Goal: Task Accomplishment & Management: Complete application form

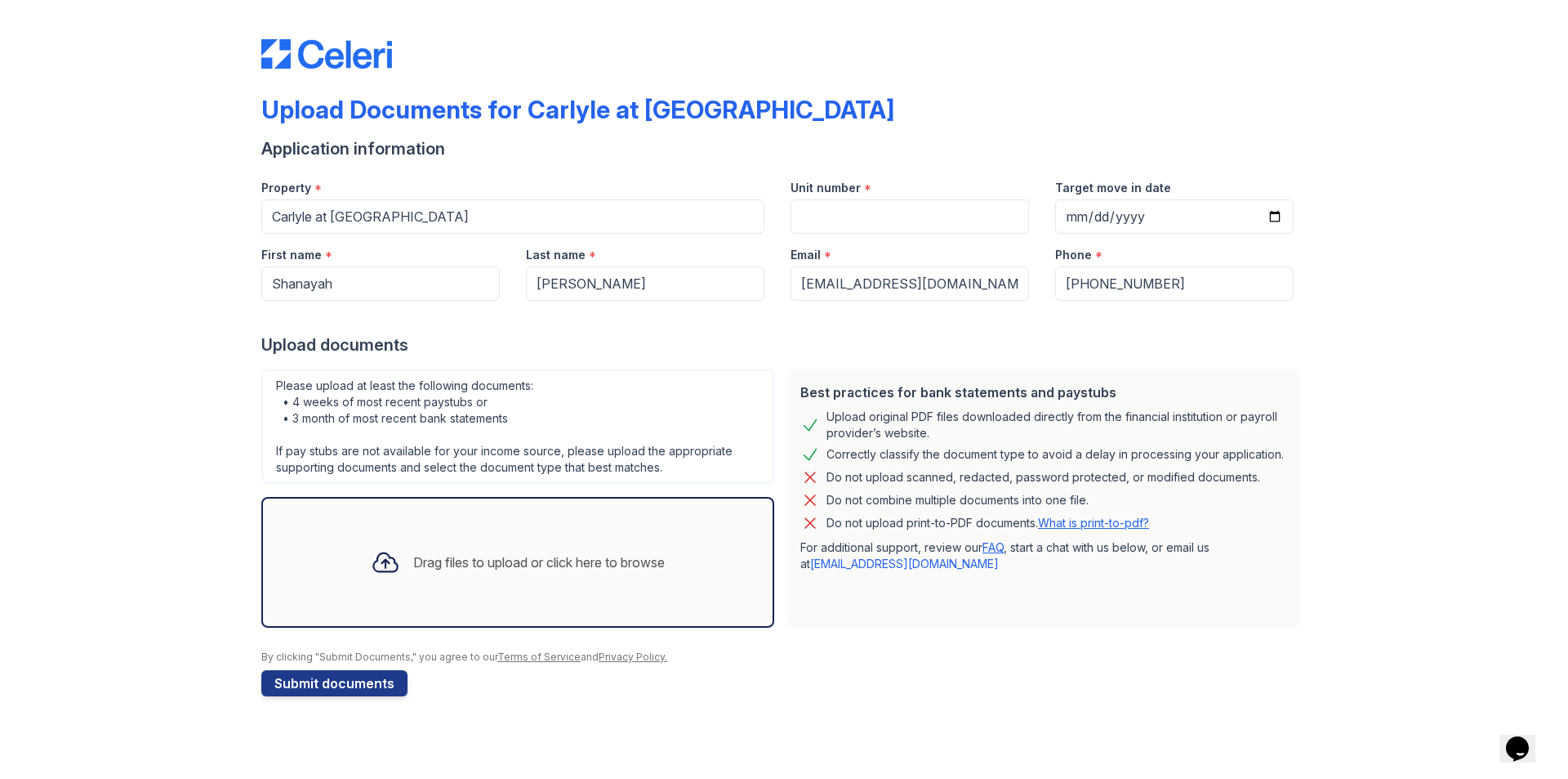
click at [549, 558] on div "Drag files to upload or click here to browse" at bounding box center [538, 562] width 252 height 20
click at [377, 558] on icon at bounding box center [386, 562] width 29 height 29
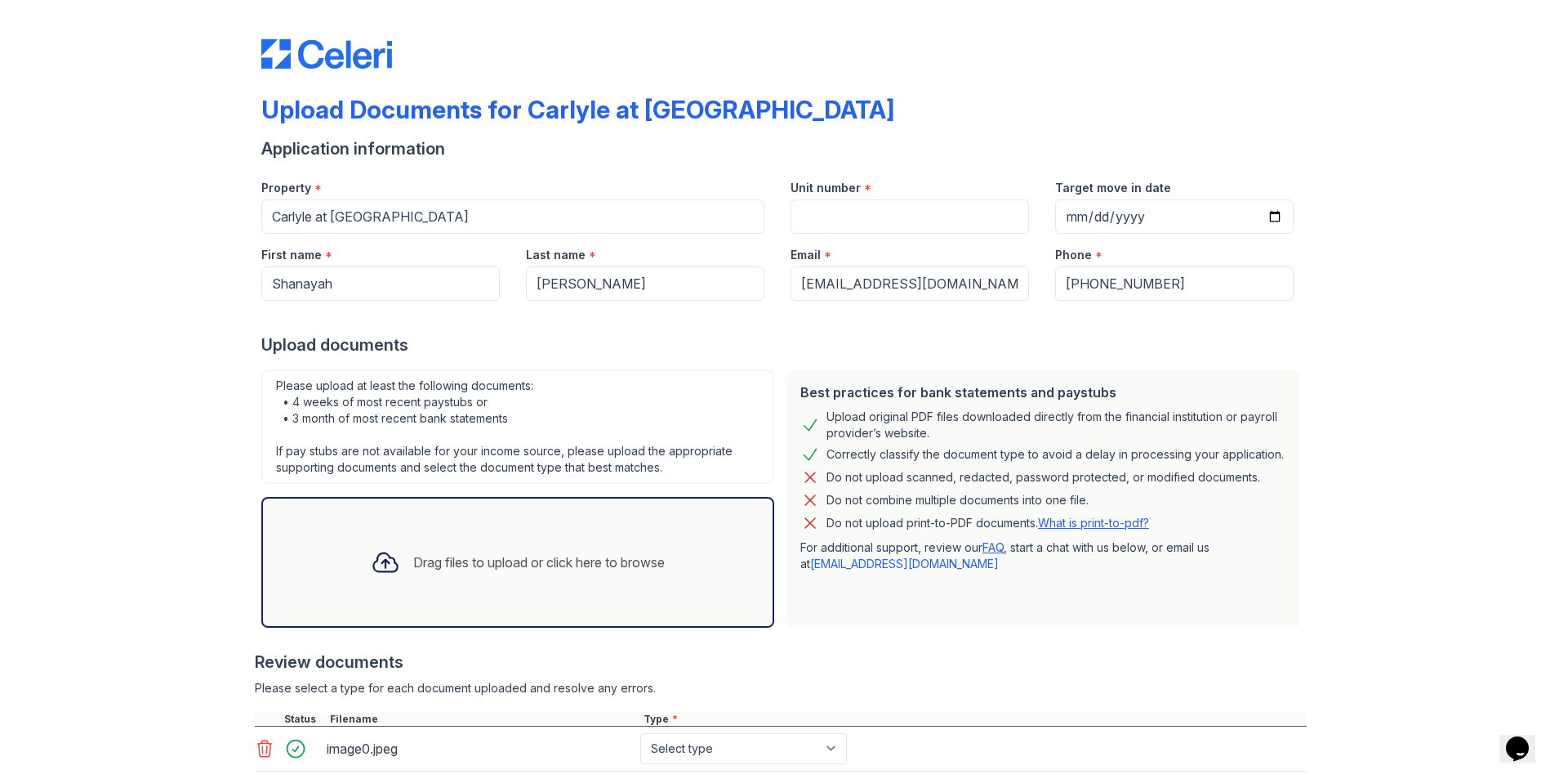
click at [413, 566] on div "Drag files to upload or click here to browse" at bounding box center [538, 562] width 252 height 20
click at [371, 551] on icon at bounding box center [386, 562] width 29 height 29
click at [416, 558] on div "Drag files to upload or click here to browse" at bounding box center [538, 562] width 252 height 20
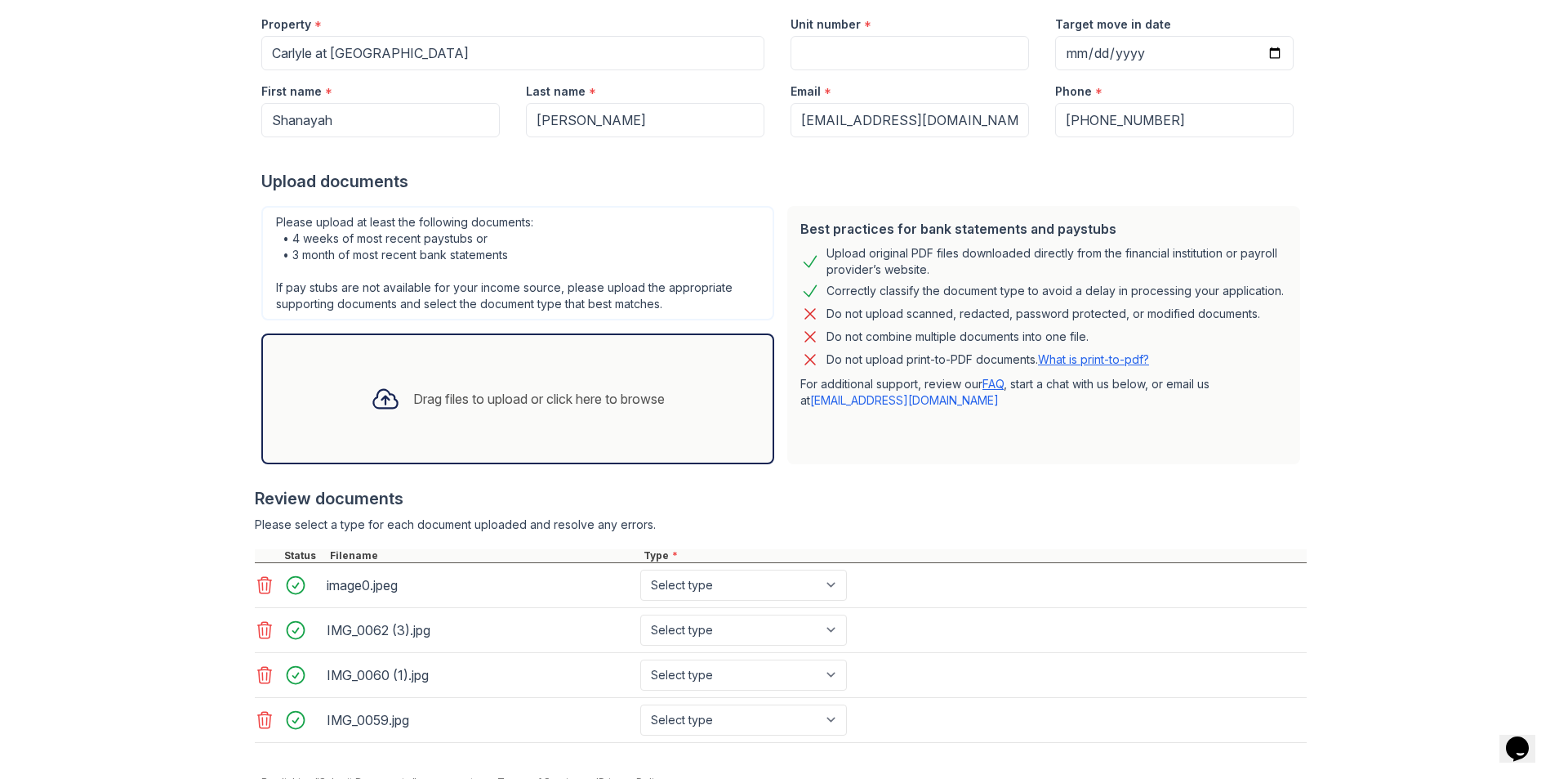
scroll to position [238, 0]
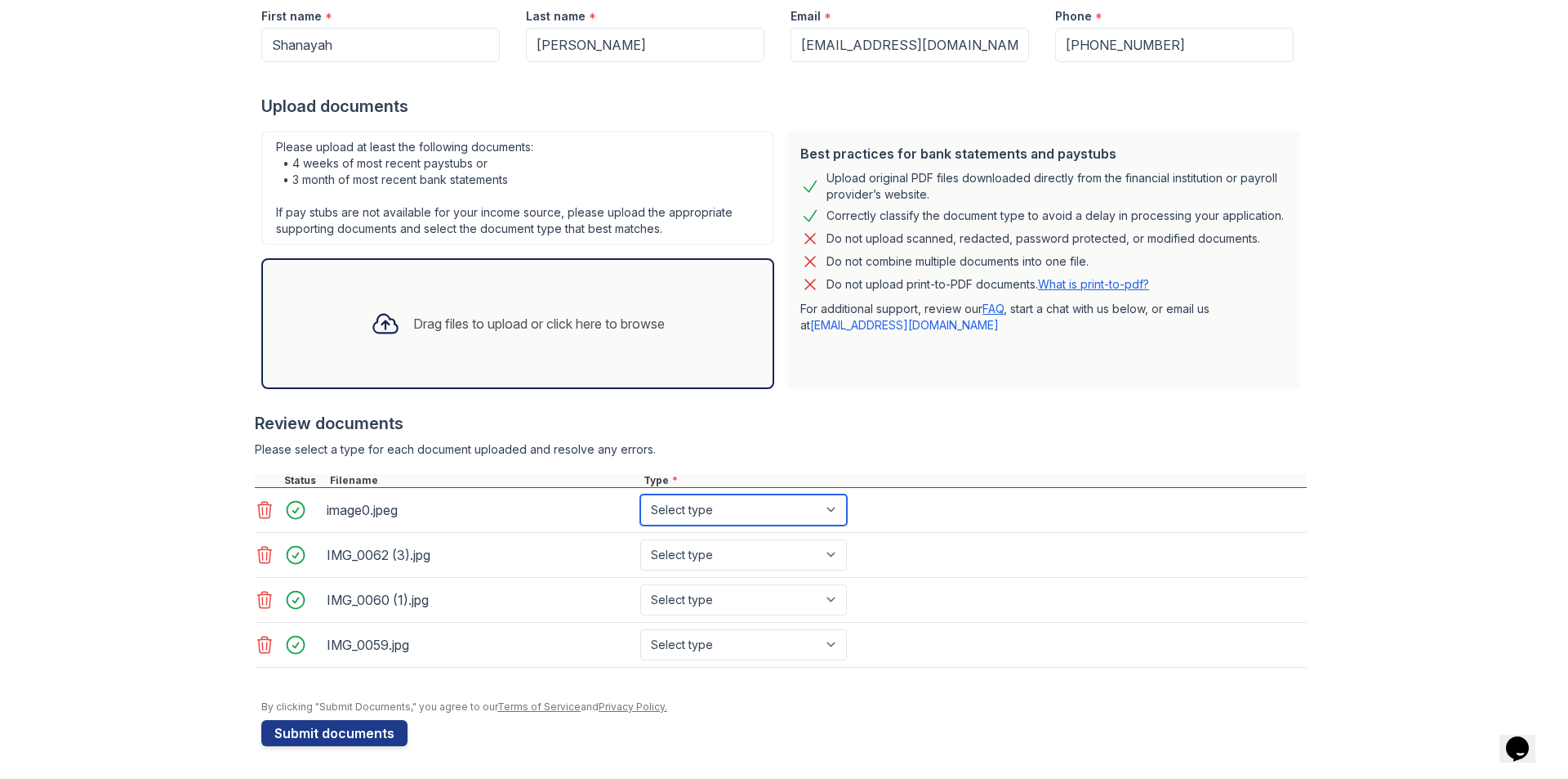
click at [823, 513] on select "Select type Paystub Bank Statement Offer Letter Tax Documents Benefit Award Let…" at bounding box center [743, 510] width 206 height 31
click at [640, 494] on select "Select type Paystub Bank Statement Offer Letter Tax Documents Benefit Award Let…" at bounding box center [743, 510] width 206 height 31
click at [818, 518] on select "Select type Paystub Bank Statement Offer Letter Tax Documents Benefit Award Let…" at bounding box center [743, 510] width 206 height 31
select select "paystub"
click at [640, 494] on select "Select type Paystub Bank Statement Offer Letter Tax Documents Benefit Award Let…" at bounding box center [743, 510] width 206 height 31
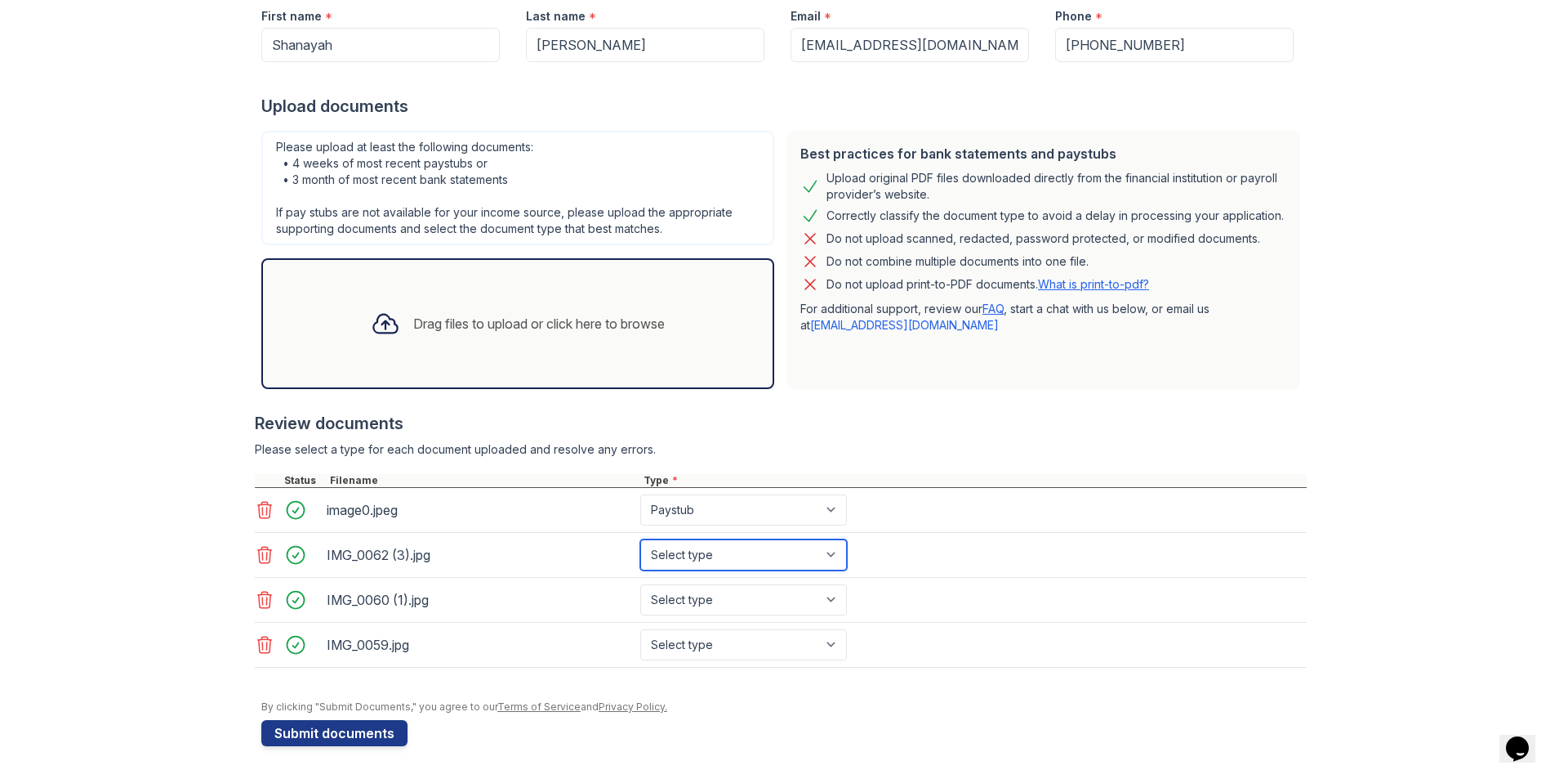
click at [671, 543] on select "Select type Paystub Bank Statement Offer Letter Tax Documents Benefit Award Let…" at bounding box center [743, 555] width 206 height 31
select select "paystub"
click at [640, 540] on select "Select type Paystub Bank Statement Offer Letter Tax Documents Benefit Award Let…" at bounding box center [743, 555] width 206 height 31
click at [685, 599] on select "Select type Paystub Bank Statement Offer Letter Tax Documents Benefit Award Let…" at bounding box center [743, 600] width 206 height 31
select select "paystub"
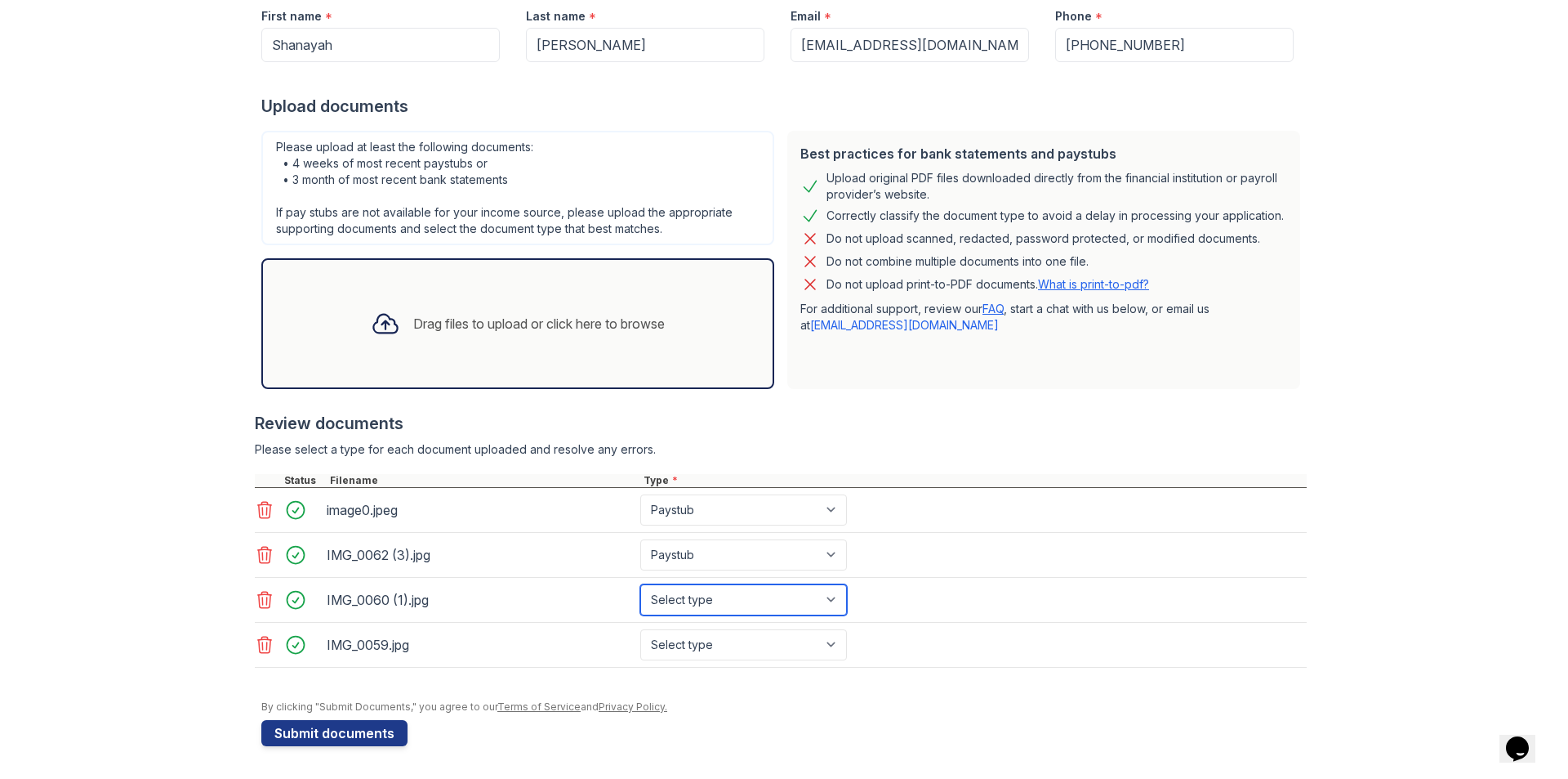
click at [640, 584] on select "Select type Paystub Bank Statement Offer Letter Tax Documents Benefit Award Let…" at bounding box center [743, 600] width 206 height 31
drag, startPoint x: 670, startPoint y: 645, endPoint x: 668, endPoint y: 634, distance: 11.2
click at [669, 642] on select "Select type Paystub Bank Statement Offer Letter Tax Documents Benefit Award Let…" at bounding box center [743, 645] width 206 height 31
select select "paystub"
click at [640, 630] on select "Select type Paystub Bank Statement Offer Letter Tax Documents Benefit Award Let…" at bounding box center [743, 645] width 206 height 31
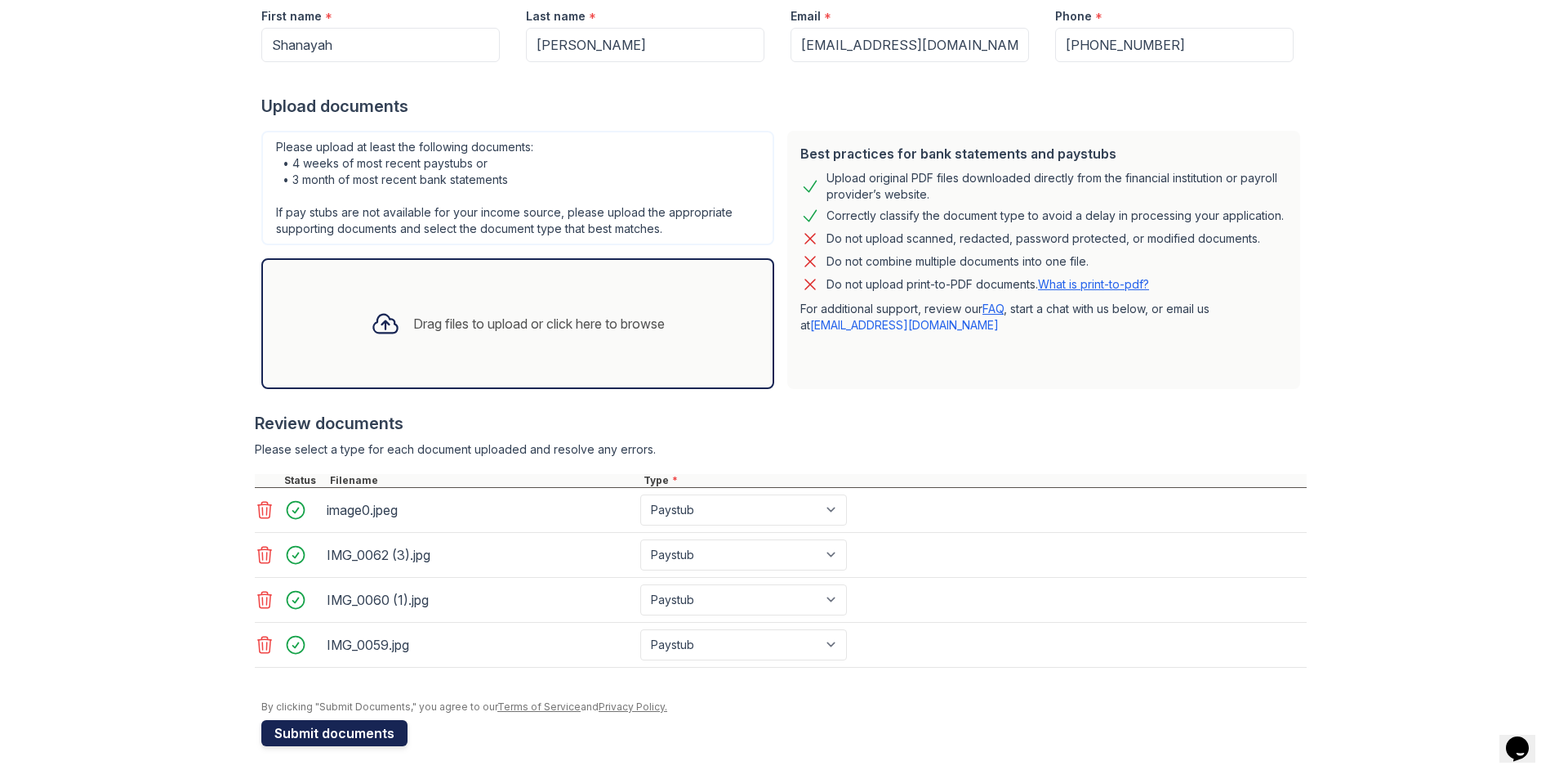
click at [362, 729] on button "Submit documents" at bounding box center [334, 733] width 146 height 26
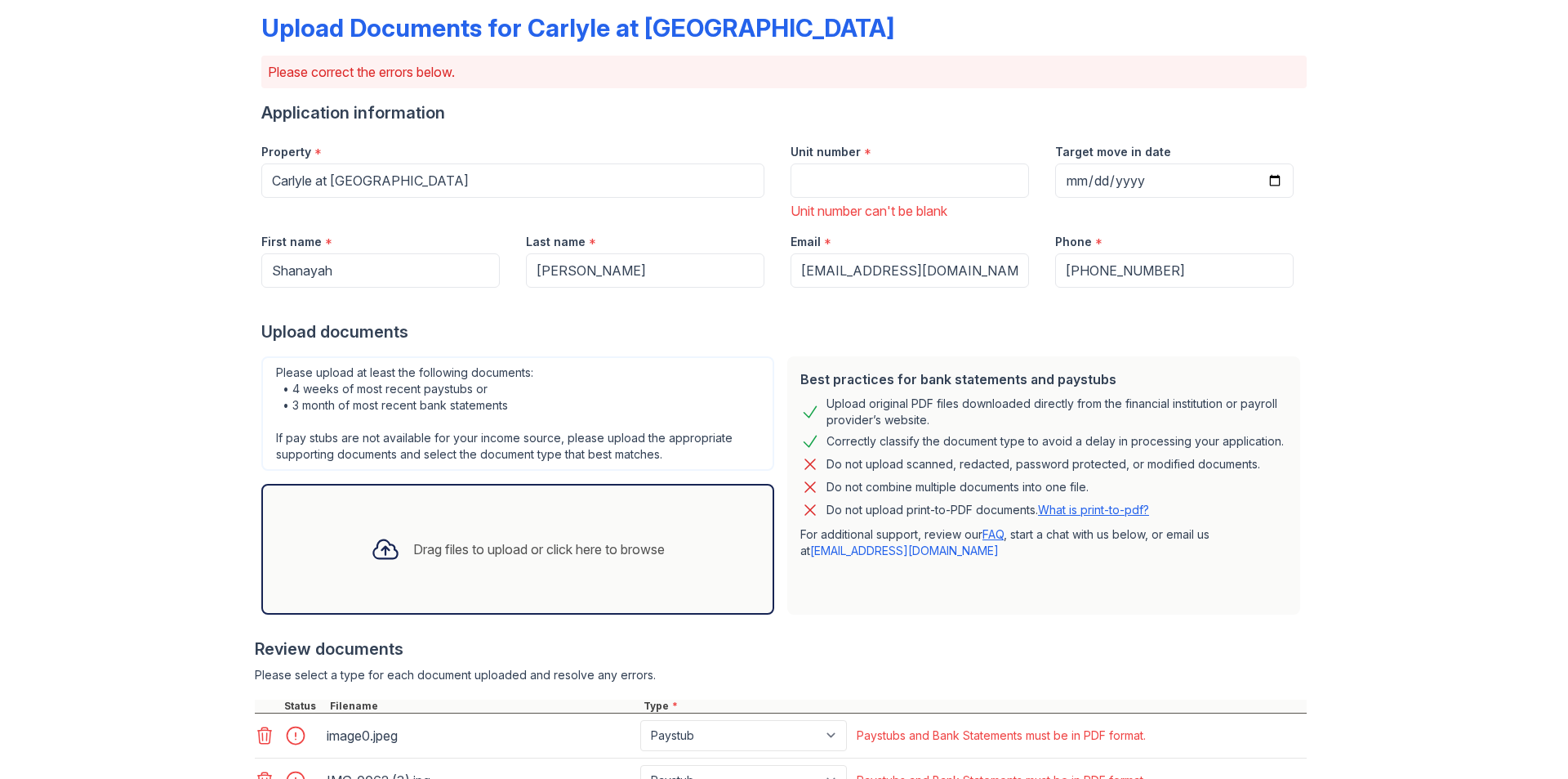
scroll to position [308, 0]
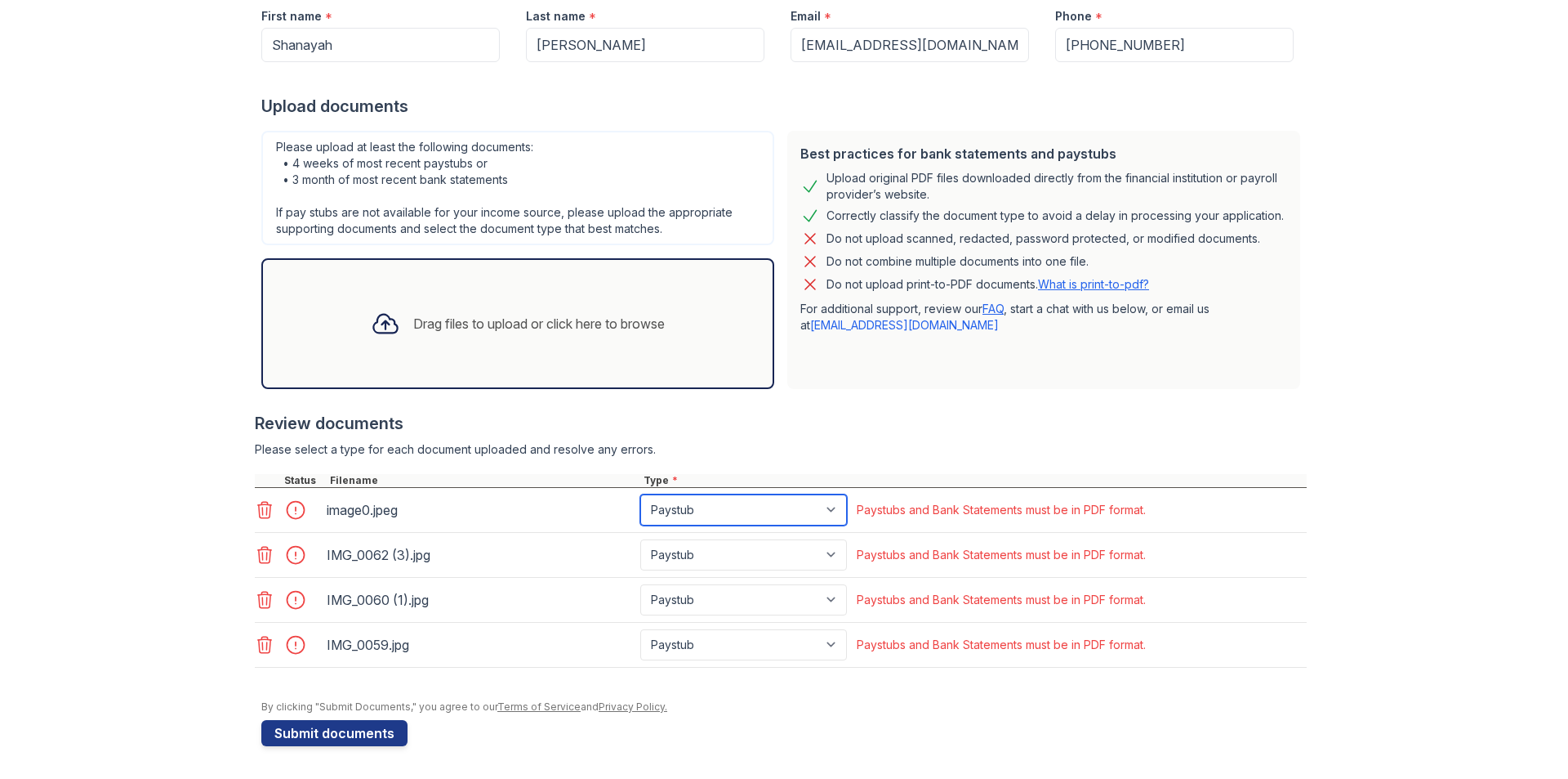
click at [692, 518] on select "Paystub Bank Statement Offer Letter Tax Documents Benefit Award Letter Investme…" at bounding box center [743, 510] width 206 height 31
select select "offer_letter"
click at [640, 494] on select "Paystub Bank Statement Offer Letter Tax Documents Benefit Award Letter Investme…" at bounding box center [743, 510] width 206 height 31
click at [697, 558] on select "Paystub Bank Statement Offer Letter Tax Documents Benefit Award Letter Investme…" at bounding box center [743, 555] width 206 height 31
select select "offer_letter"
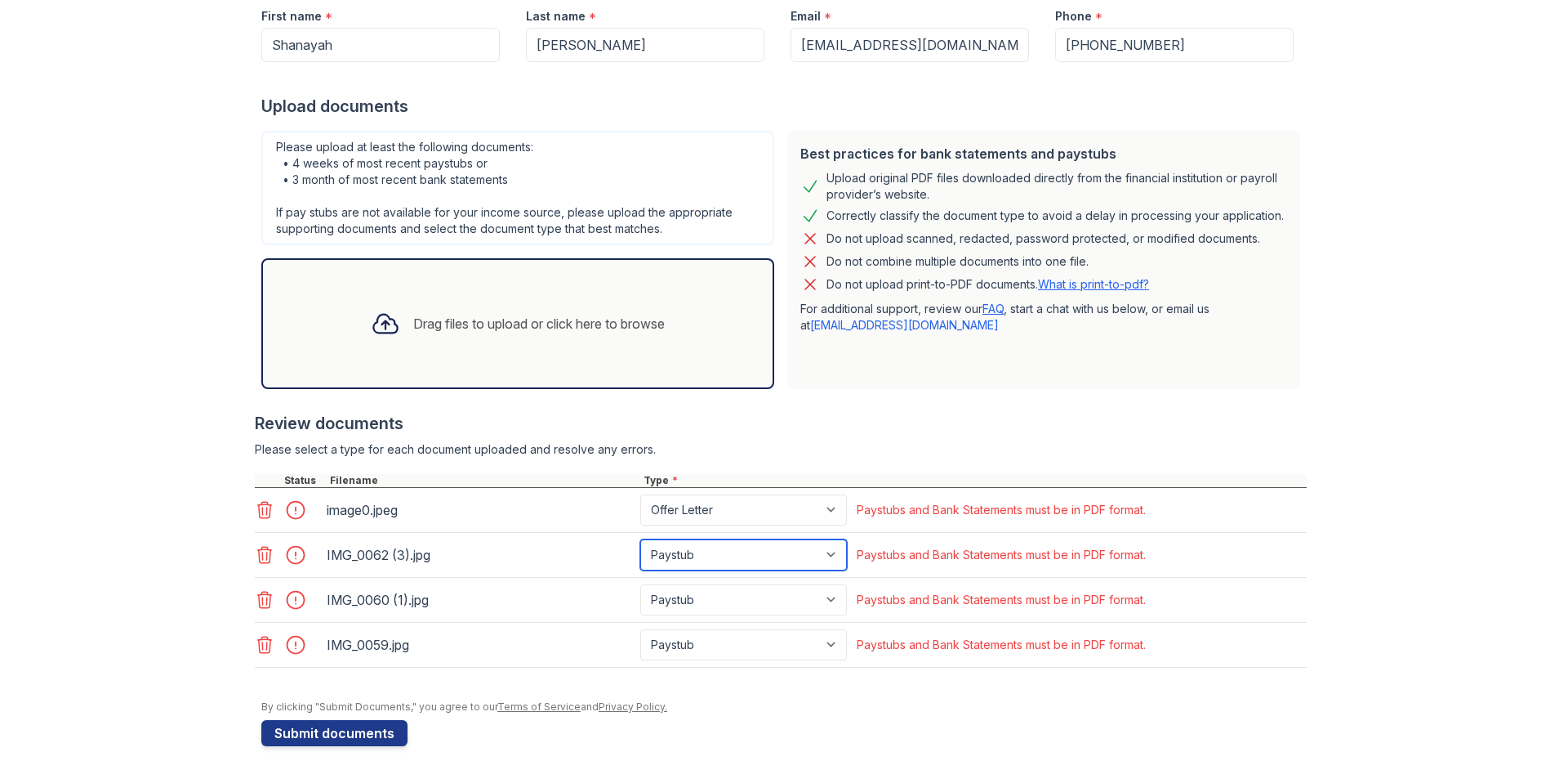
click at [640, 540] on select "Paystub Bank Statement Offer Letter Tax Documents Benefit Award Letter Investme…" at bounding box center [743, 555] width 206 height 31
click at [688, 598] on select "Paystub Bank Statement Offer Letter Tax Documents Benefit Award Letter Investme…" at bounding box center [743, 600] width 206 height 31
select select "offer_letter"
click at [640, 584] on select "Paystub Bank Statement Offer Letter Tax Documents Benefit Award Letter Investme…" at bounding box center [743, 600] width 206 height 31
click at [673, 641] on select "Paystub Bank Statement Offer Letter Tax Documents Benefit Award Letter Investme…" at bounding box center [743, 645] width 206 height 31
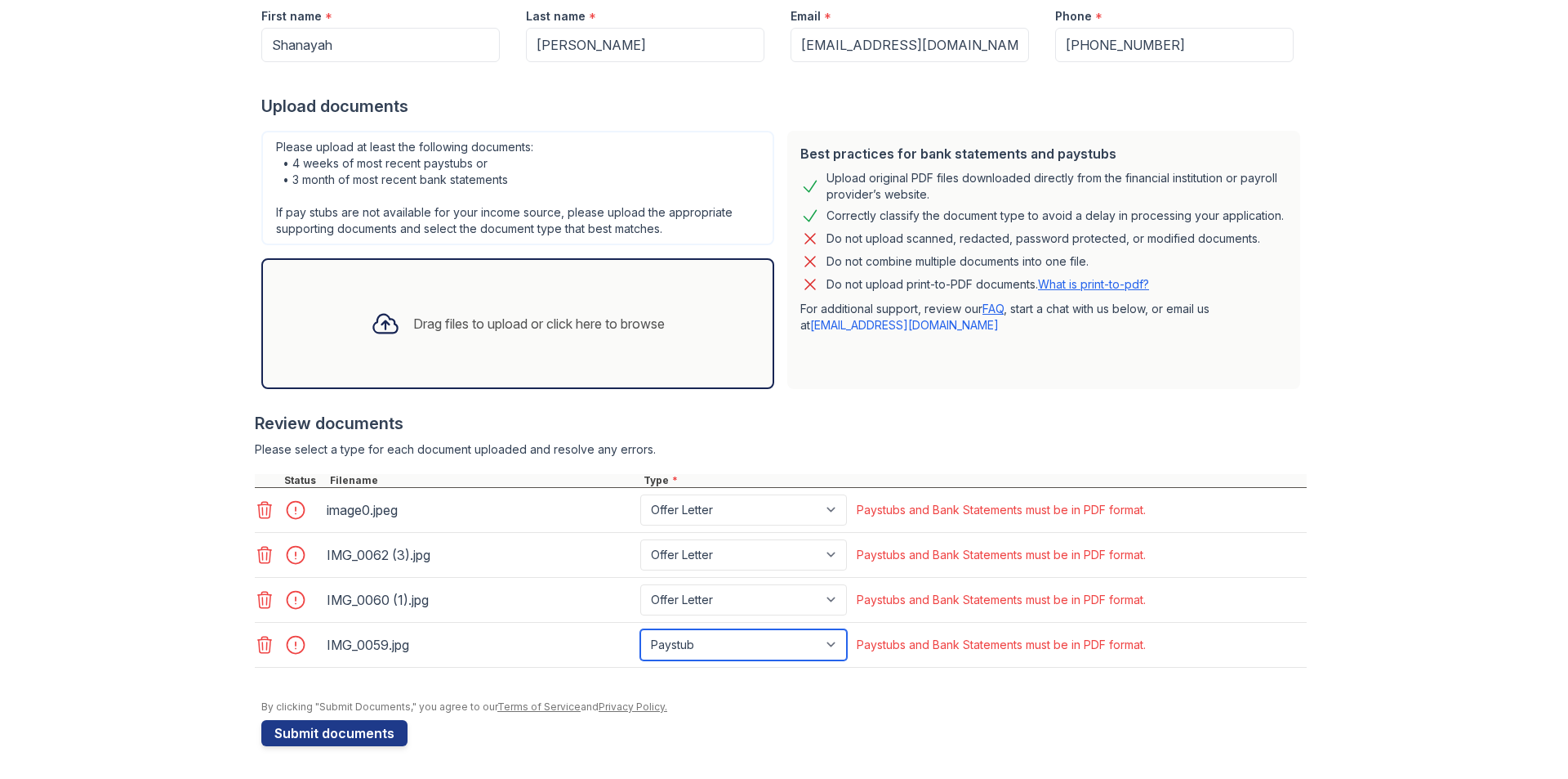
select select "offer_letter"
click at [640, 630] on select "Paystub Bank Statement Offer Letter Tax Documents Benefit Award Letter Investme…" at bounding box center [743, 645] width 206 height 31
click at [381, 732] on button "Submit documents" at bounding box center [334, 733] width 146 height 26
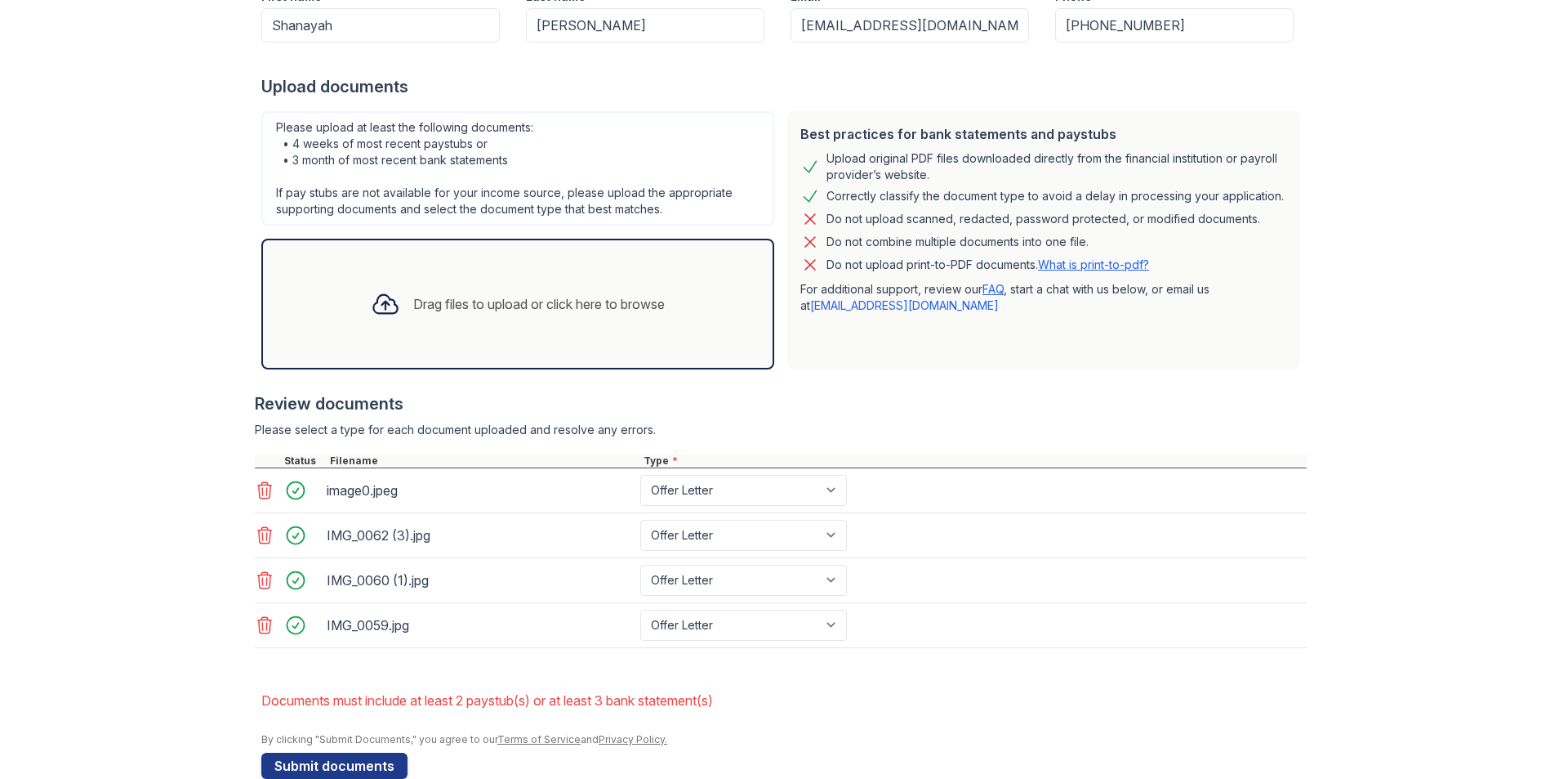
scroll to position [359, 0]
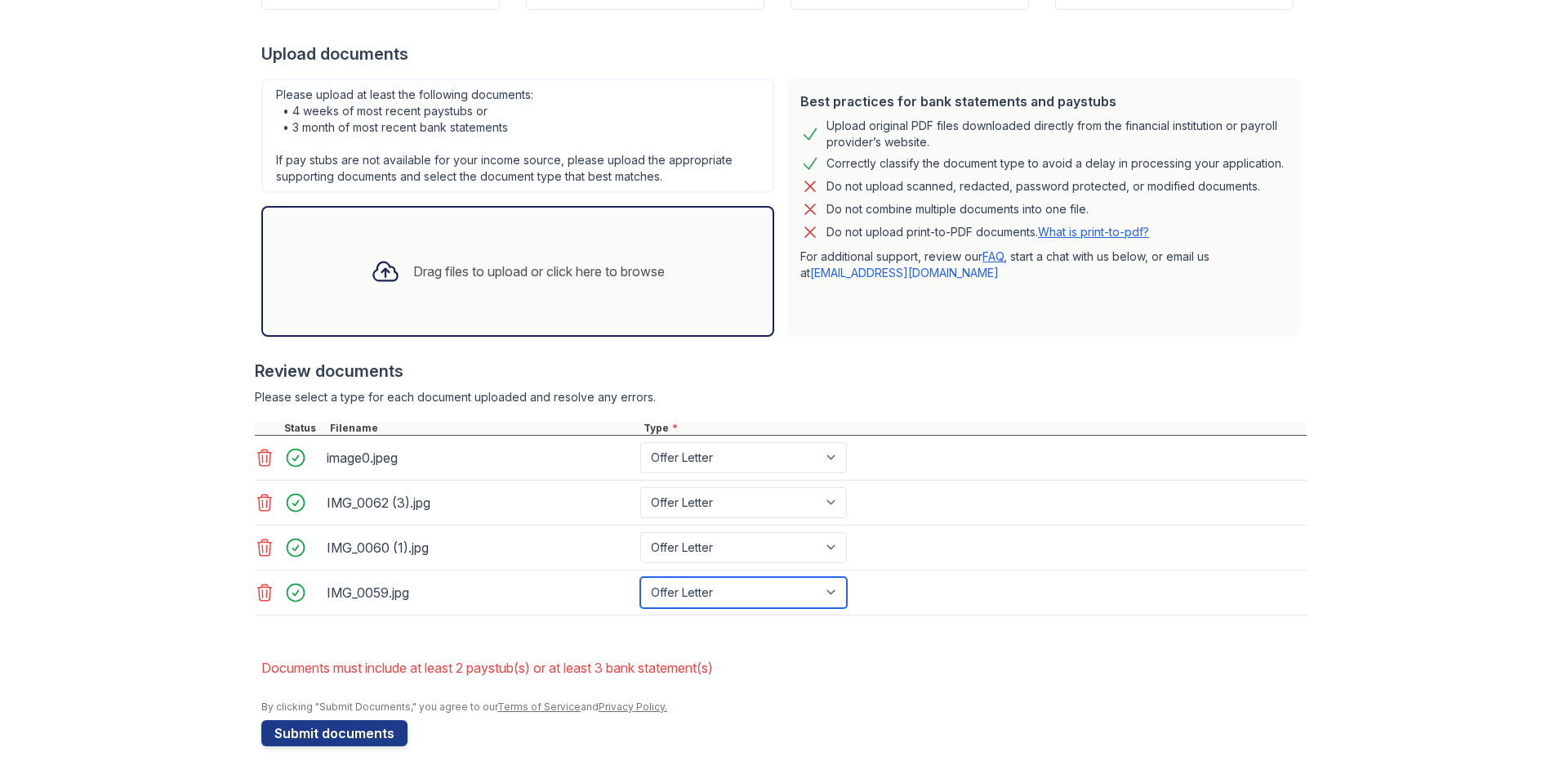
click at [744, 590] on select "Paystub Bank Statement Offer Letter Tax Documents Benefit Award Letter Investme…" at bounding box center [743, 592] width 206 height 31
click at [640, 577] on select "Paystub Bank Statement Offer Letter Tax Documents Benefit Award Letter Investme…" at bounding box center [743, 592] width 206 height 31
click at [803, 602] on select "Paystub Bank Statement Offer Letter Tax Documents Benefit Award Letter Investme…" at bounding box center [743, 592] width 206 height 31
select select "offer_letter"
click at [640, 577] on select "Paystub Bank Statement Offer Letter Tax Documents Benefit Award Letter Investme…" at bounding box center [743, 592] width 206 height 31
